Goal: Book appointment/travel/reservation

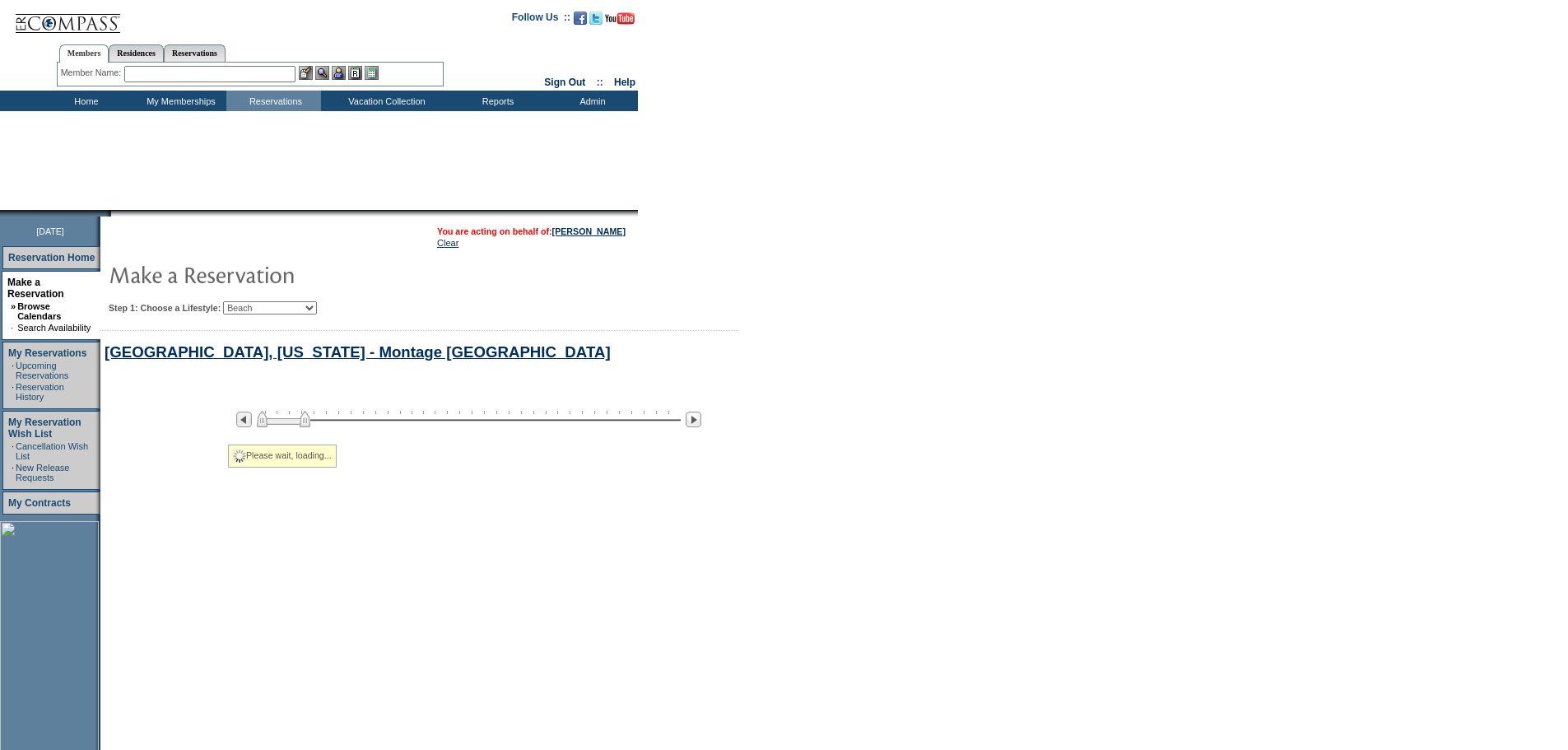
select select "Beach"
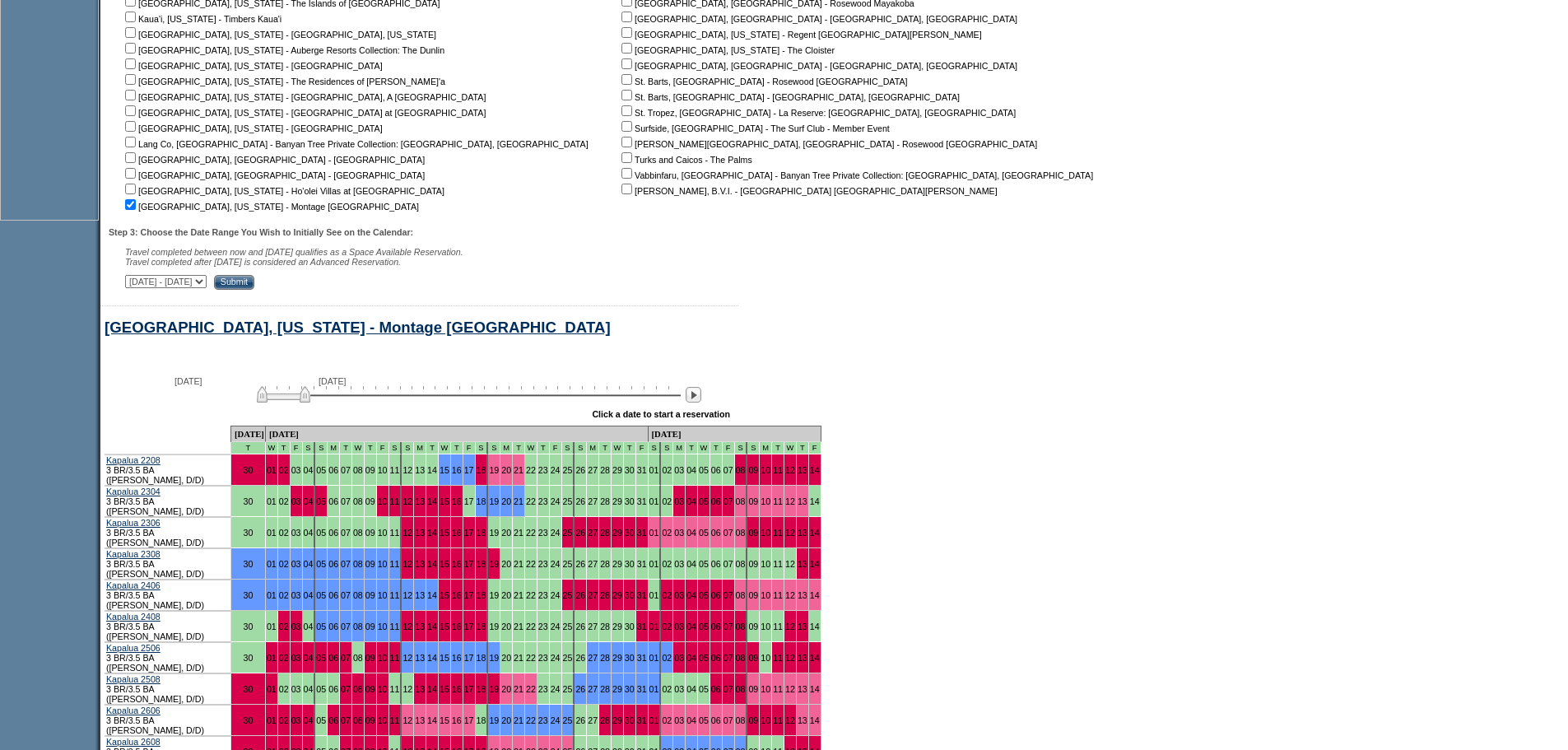
scroll to position [478, 0]
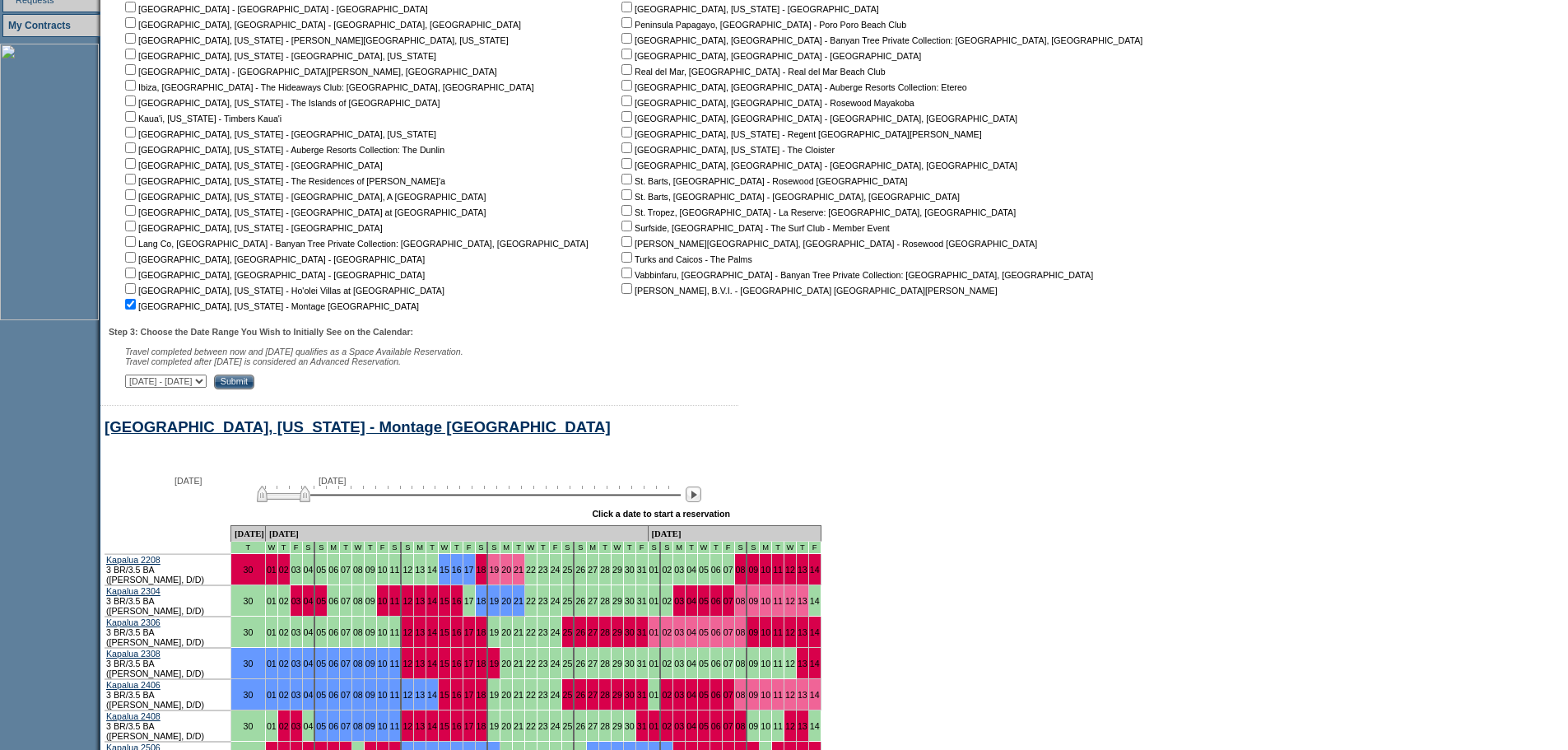
click at [136, 304] on input "checkbox" at bounding box center [131, 304] width 11 height 11
checkbox input "false"
click at [136, 294] on input "checkbox" at bounding box center [131, 289] width 11 height 11
checkbox input "true"
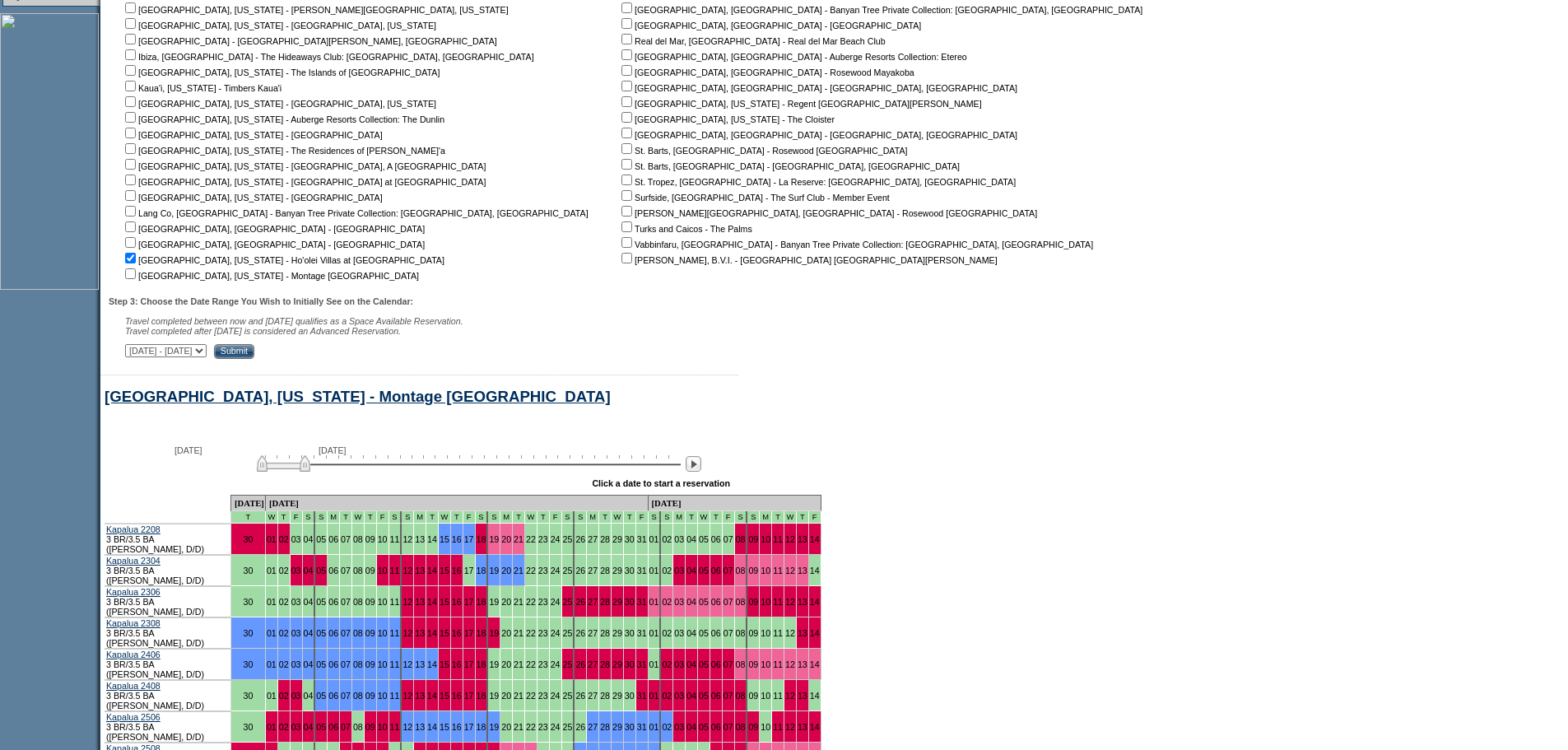
scroll to position [395, 0]
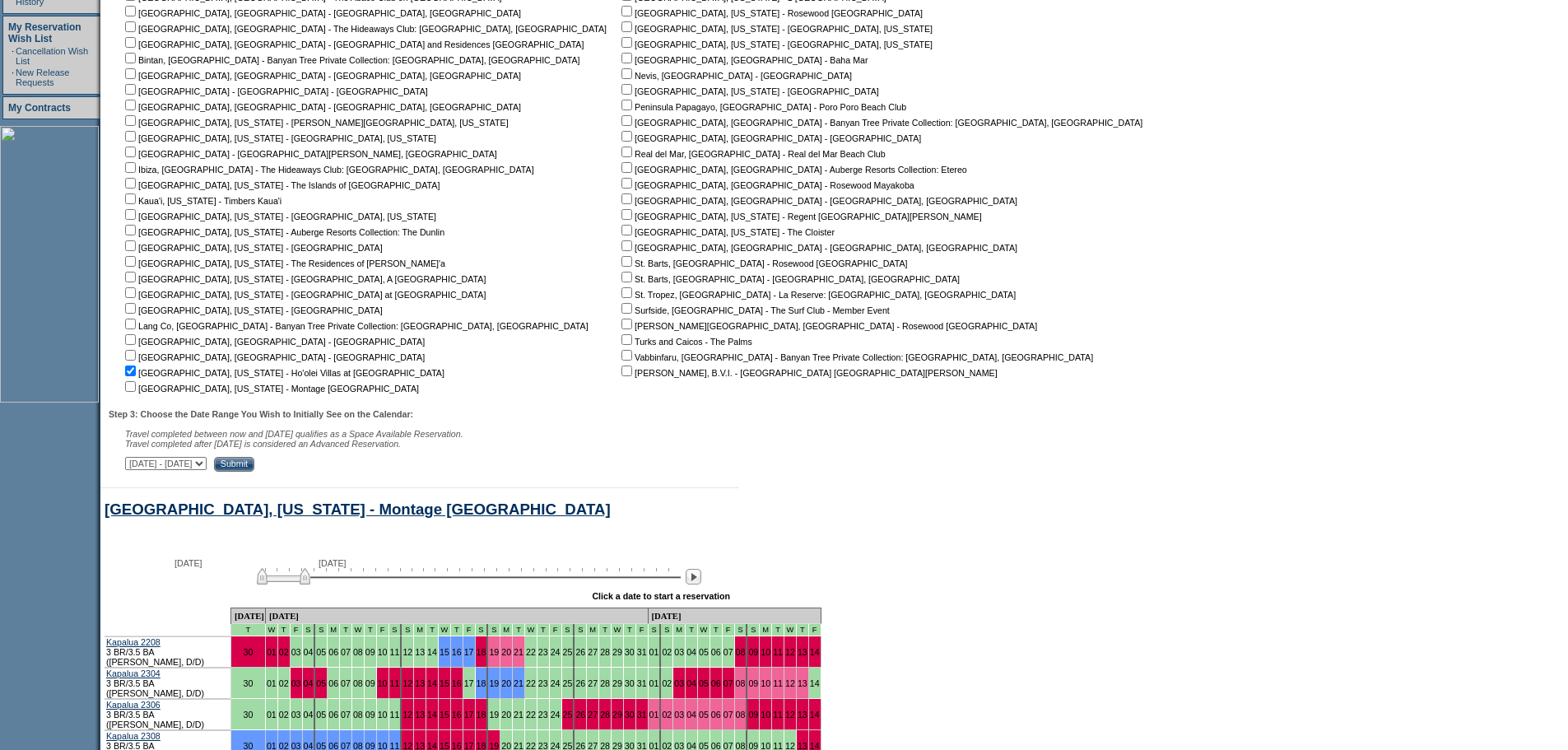
click at [136, 386] on input "checkbox" at bounding box center [131, 387] width 11 height 11
checkbox input "true"
click at [134, 377] on input "checkbox" at bounding box center [131, 371] width 11 height 11
checkbox input "false"
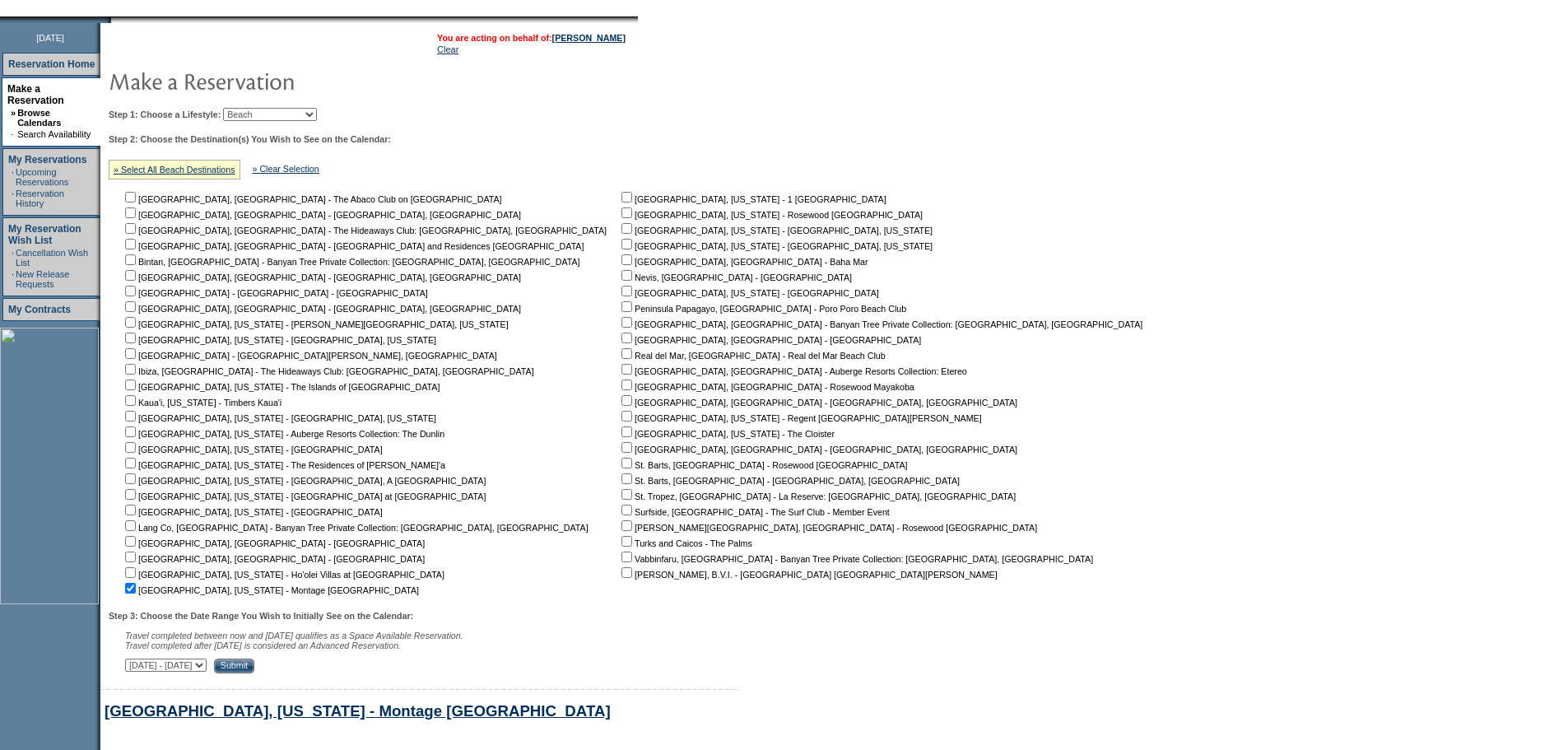
scroll to position [231, 0]
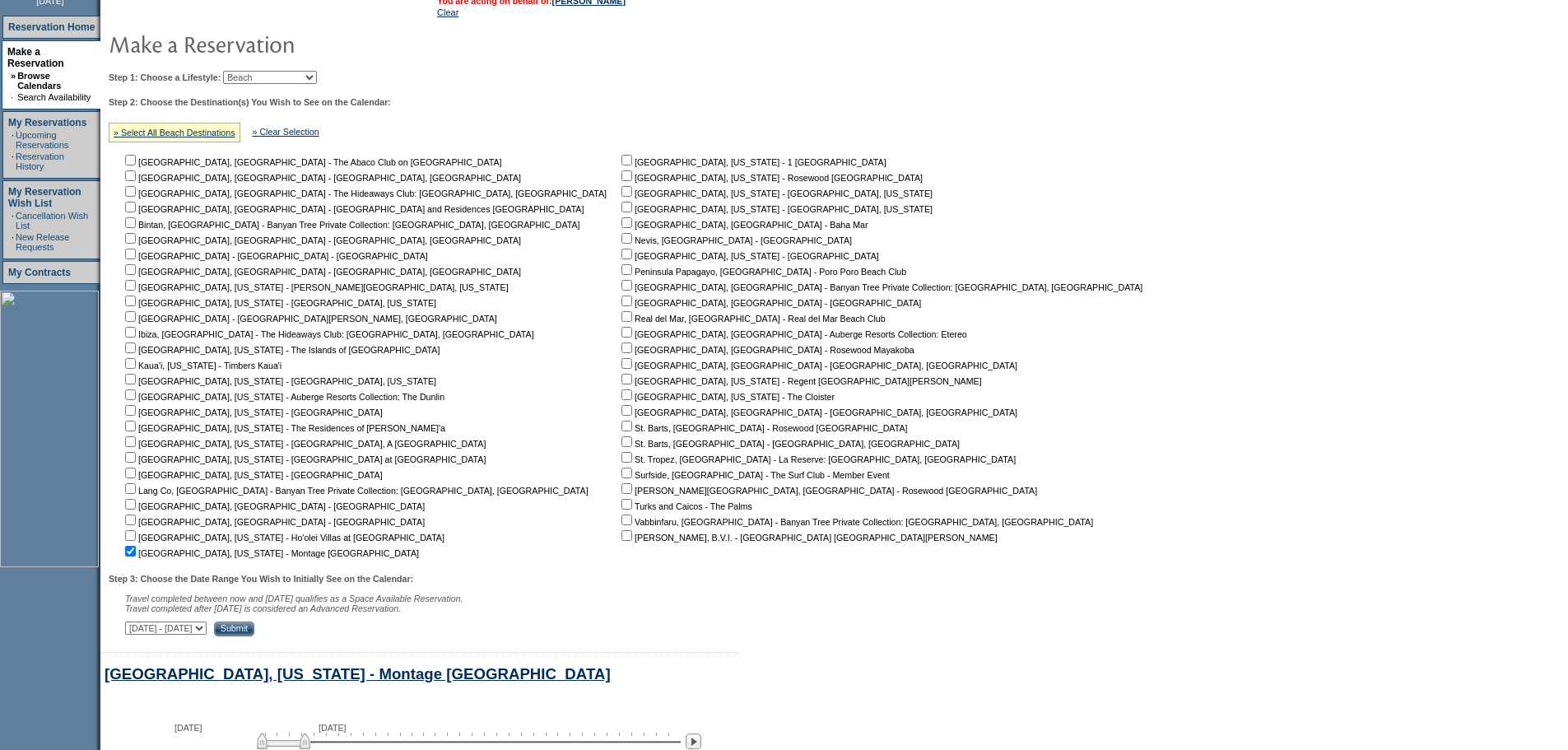
click at [136, 441] on input "checkbox" at bounding box center [131, 442] width 11 height 11
checkbox input "true"
click at [136, 552] on input "checkbox" at bounding box center [131, 551] width 11 height 11
checkbox input "false"
click at [365, 641] on table "You are acting on behalf of: [PERSON_NAME] Clear Step 1: Choose a Lifestyle: Be…" at bounding box center [630, 313] width 1058 height 655
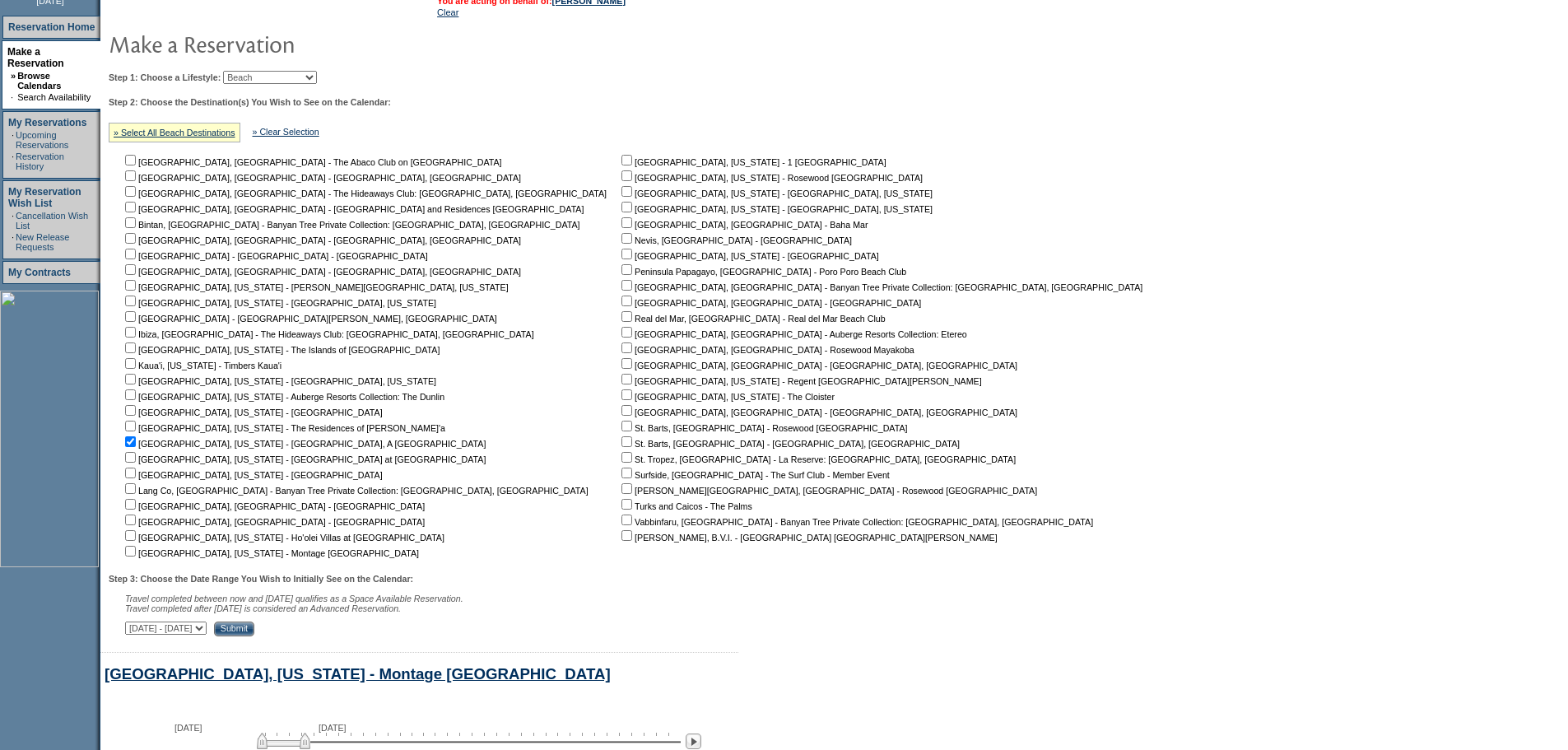
click at [254, 637] on input "Submit" at bounding box center [234, 629] width 40 height 15
